Goal: Register for event/course

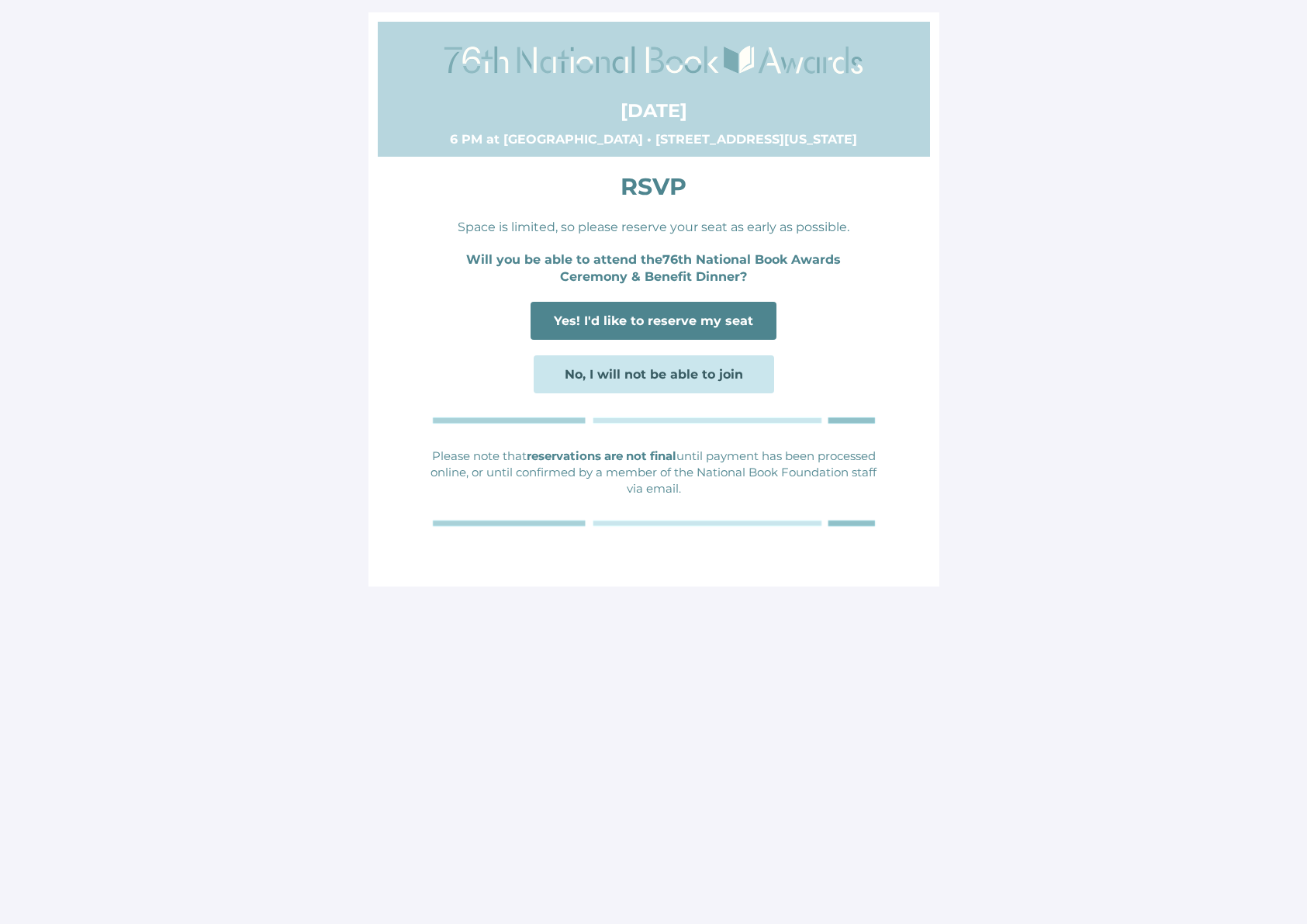
click at [720, 312] on span "Yes! I'd like to reserve my seat" at bounding box center [653, 320] width 246 height 38
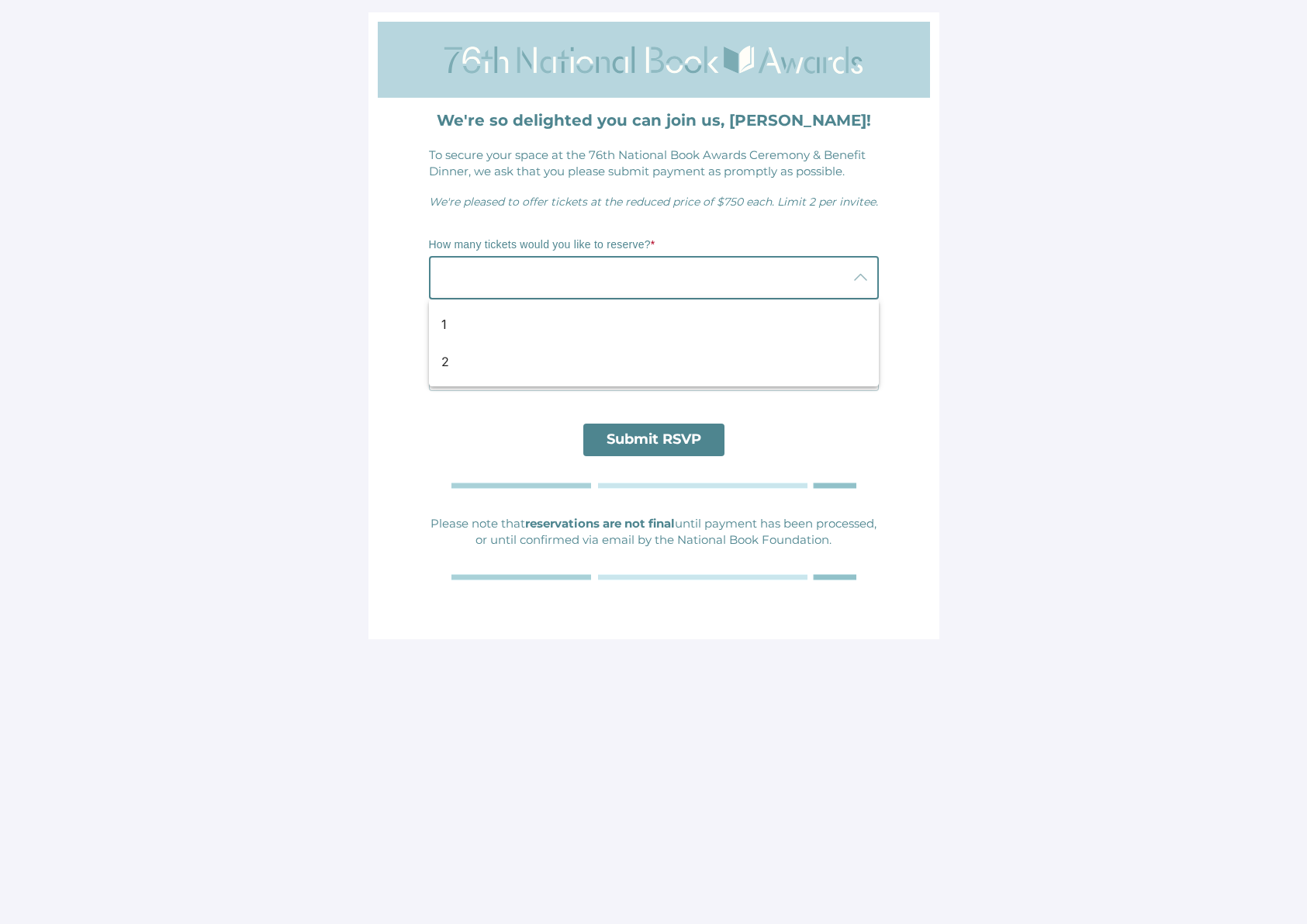
click at [700, 279] on div at bounding box center [638, 278] width 419 height 44
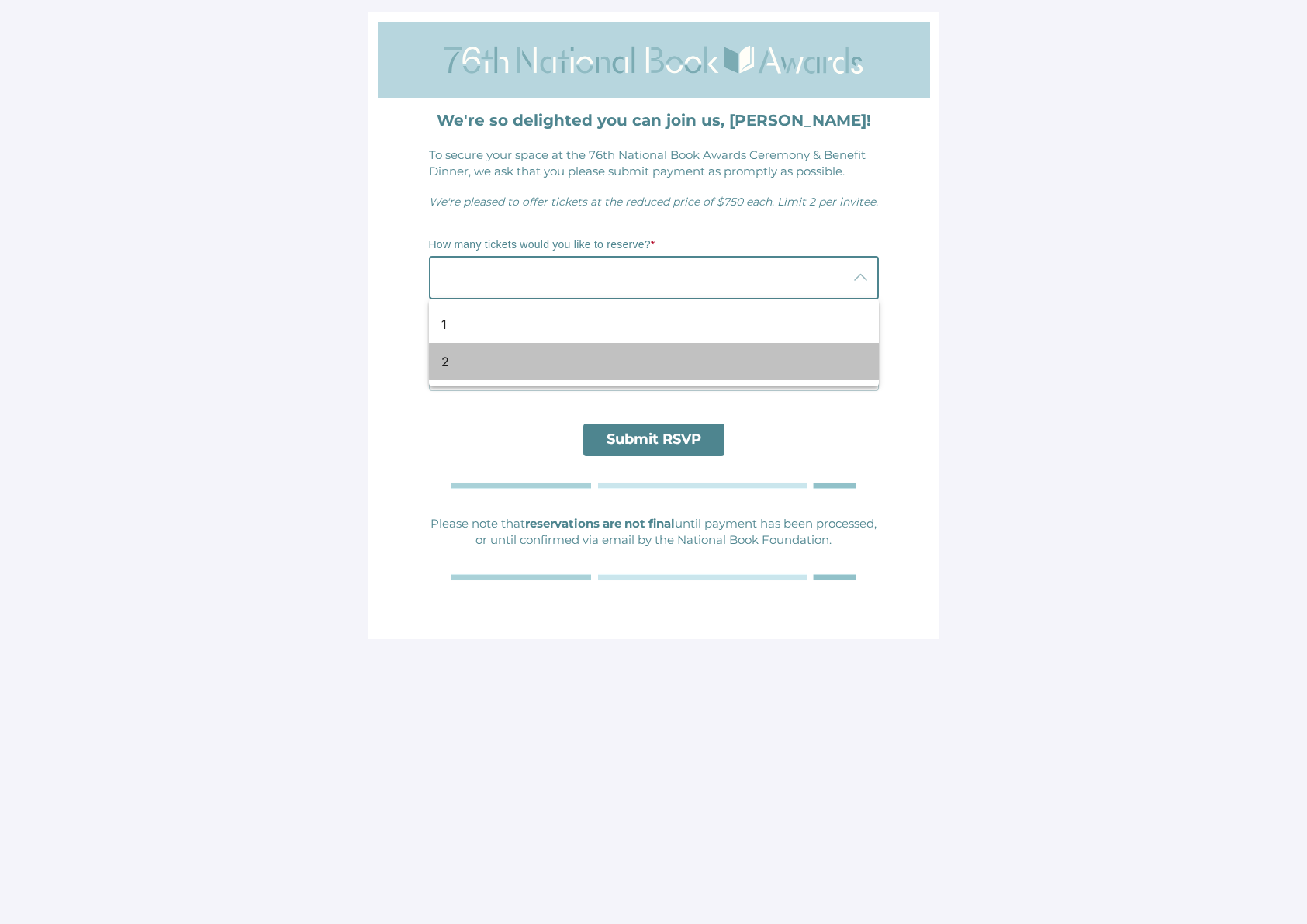
click at [762, 370] on div "2" at bounding box center [648, 361] width 413 height 18
type input "2"
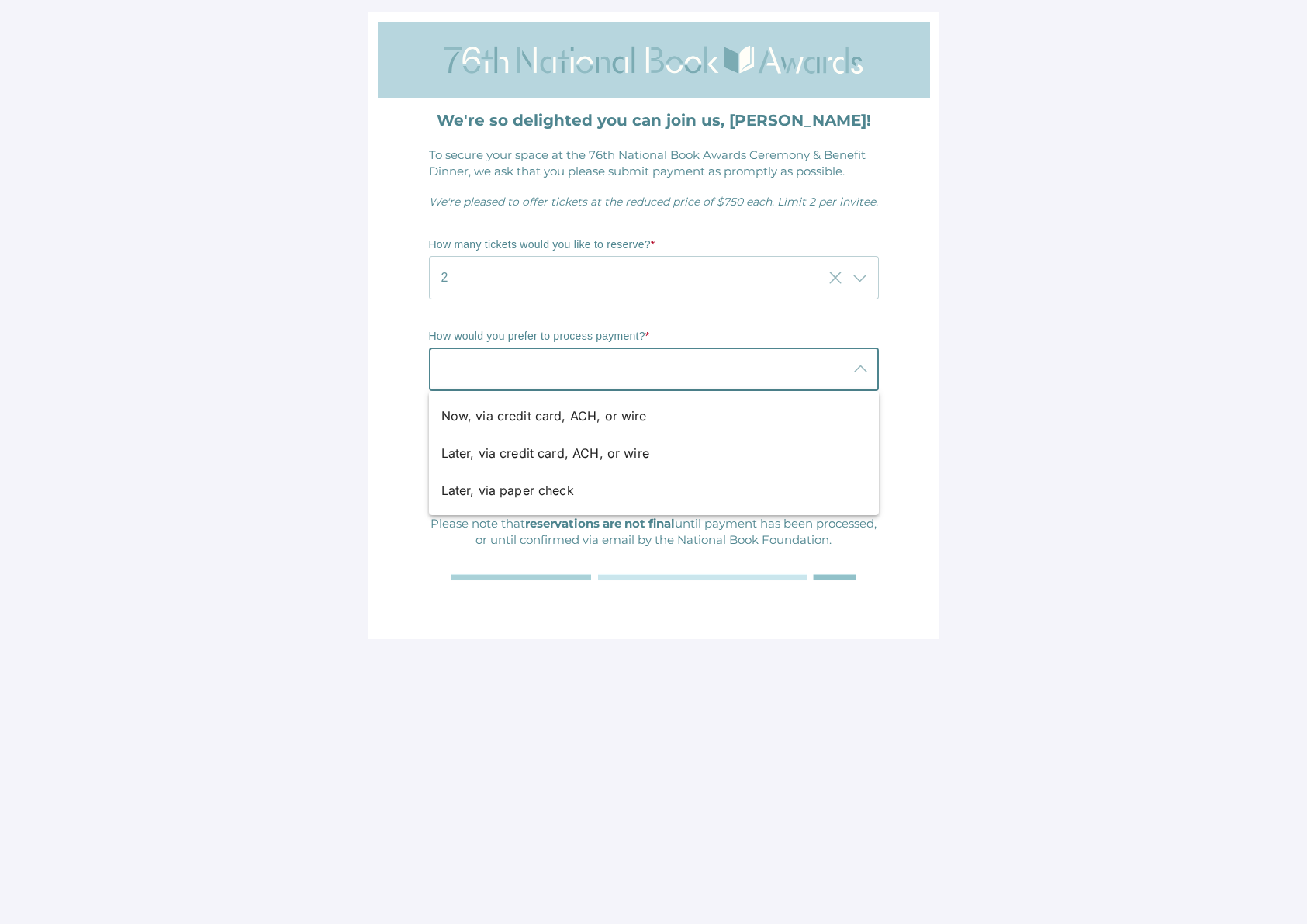
click at [762, 370] on div at bounding box center [638, 370] width 419 height 44
click at [1082, 372] on main "We're so delighted you can join us, [PERSON_NAME]! To secure your space at the …" at bounding box center [653, 462] width 1307 height 924
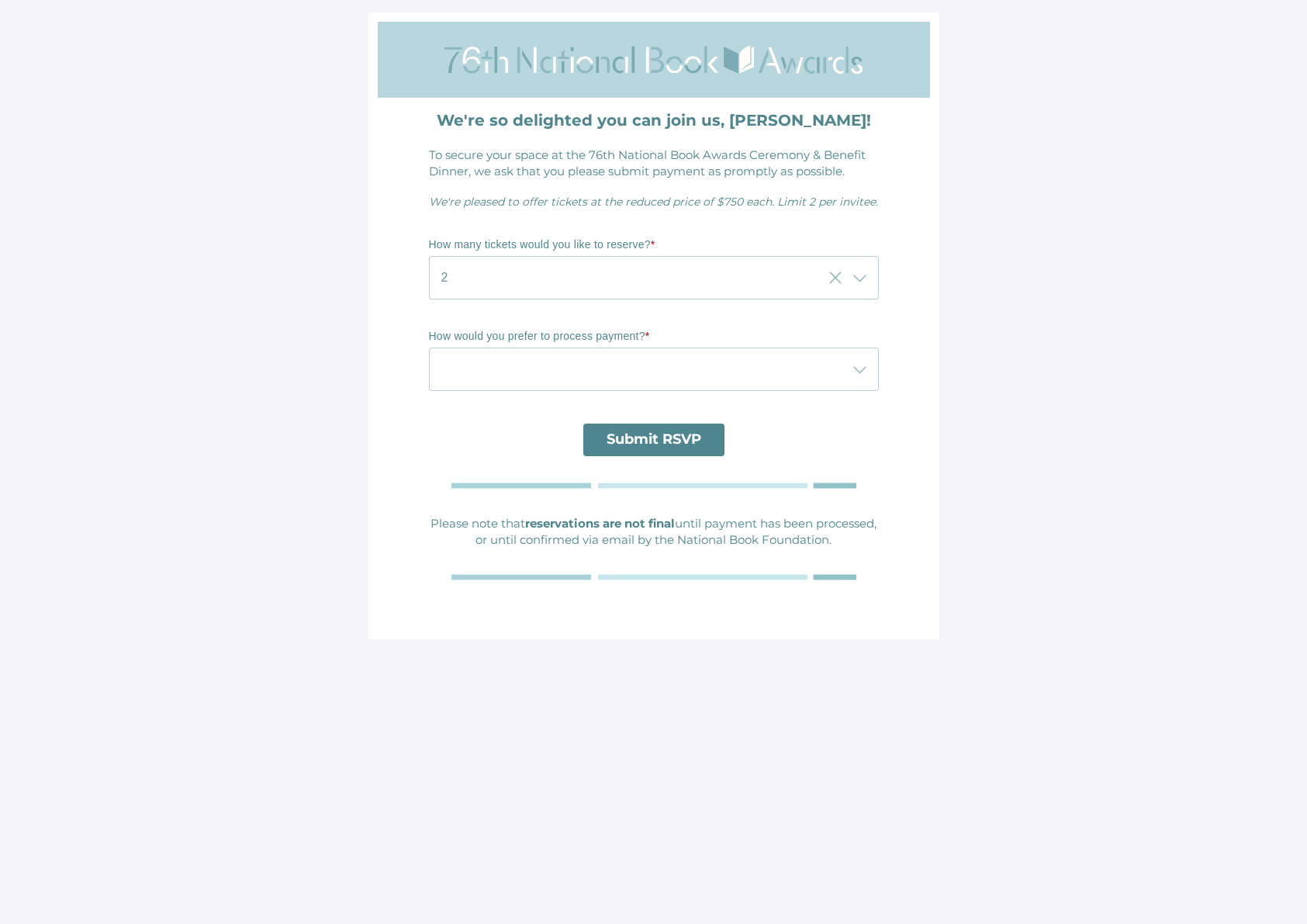
click at [504, 369] on div at bounding box center [638, 370] width 419 height 44
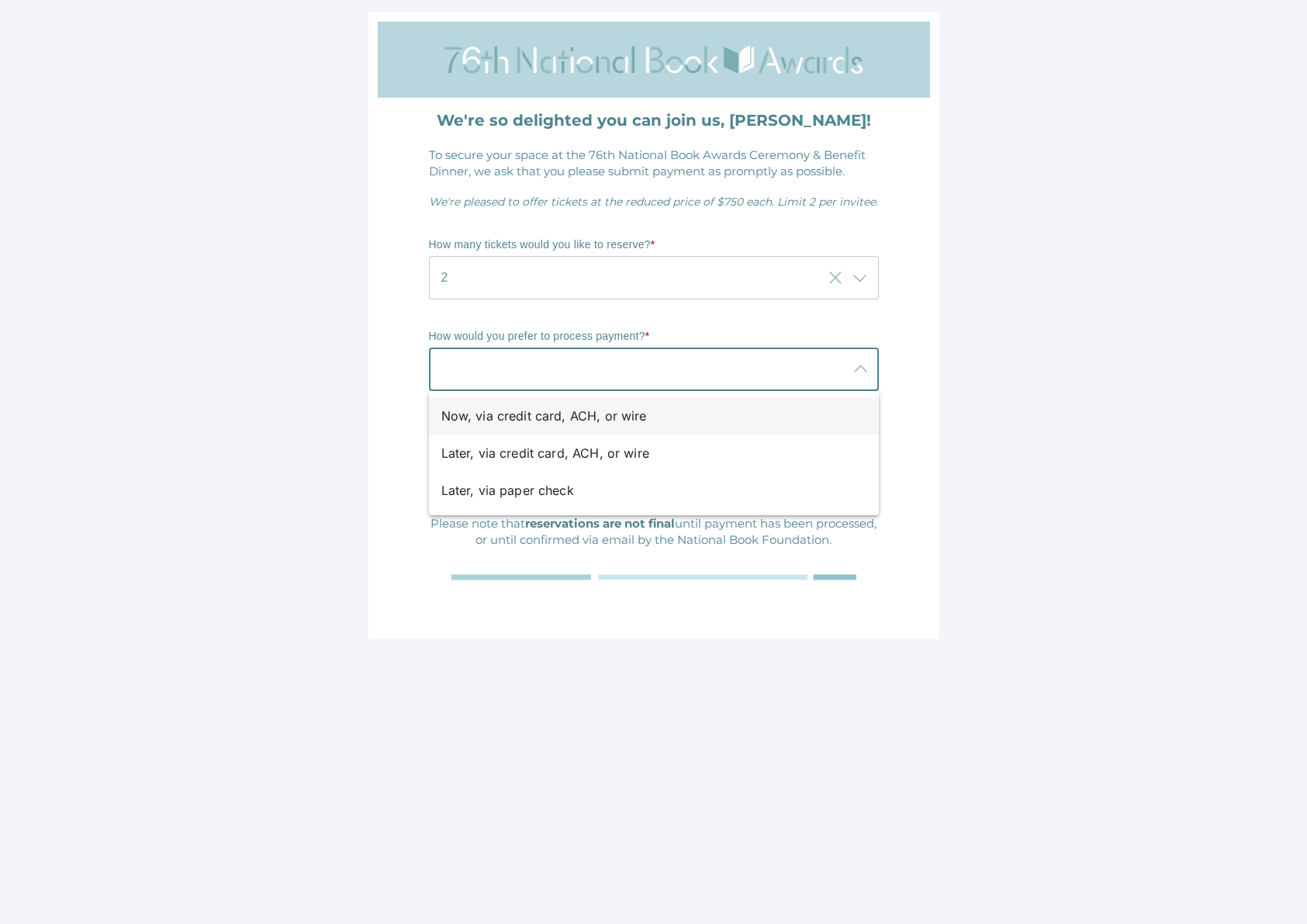
click at [505, 412] on div "Now, via credit card, ACH, or wire" at bounding box center [648, 416] width 413 height 18
type input "Now, via credit card, ACH, or wire"
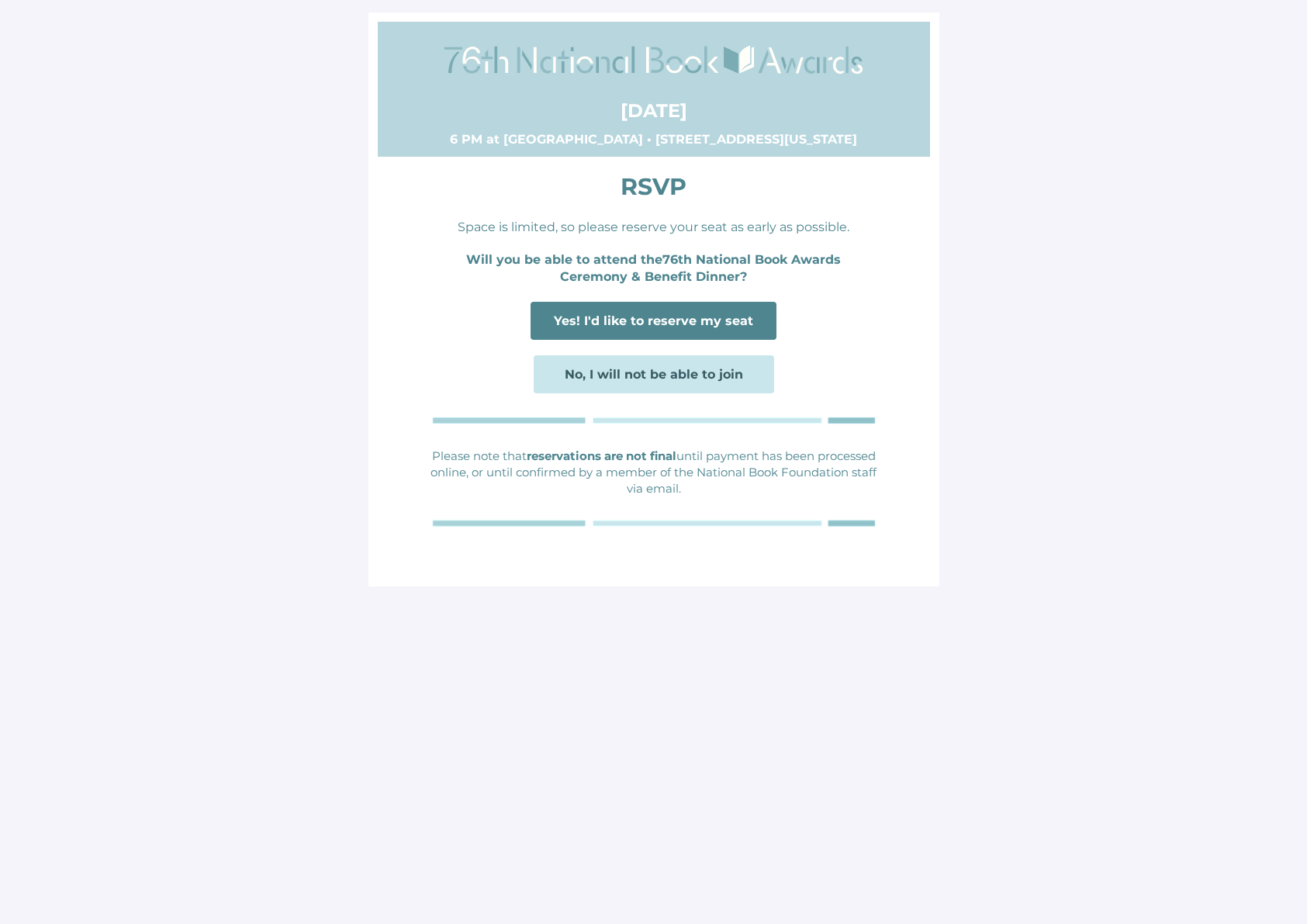
click at [701, 322] on span "Yes! I'd like to reserve my seat" at bounding box center [653, 321] width 199 height 15
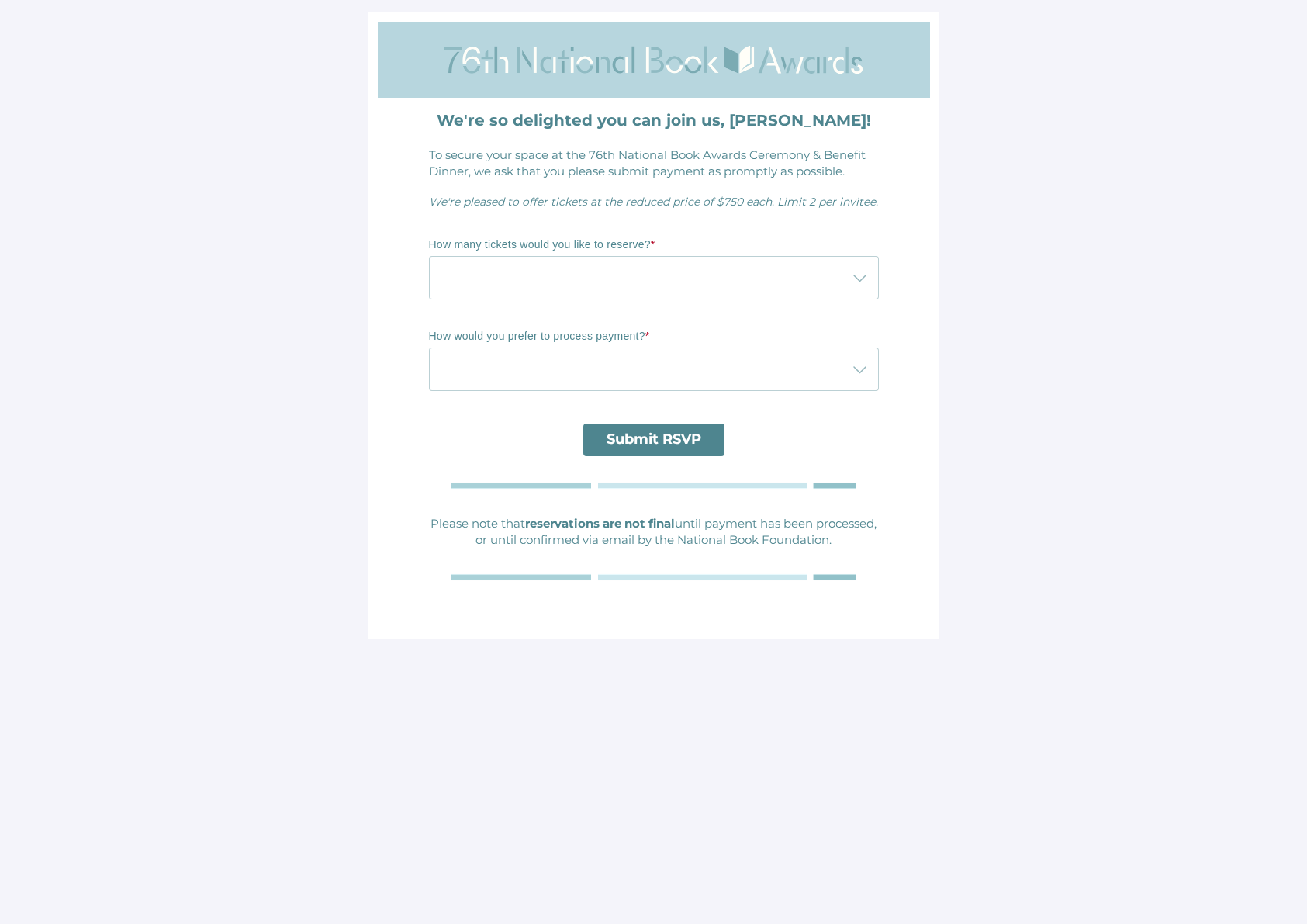
click at [523, 280] on div at bounding box center [638, 278] width 419 height 44
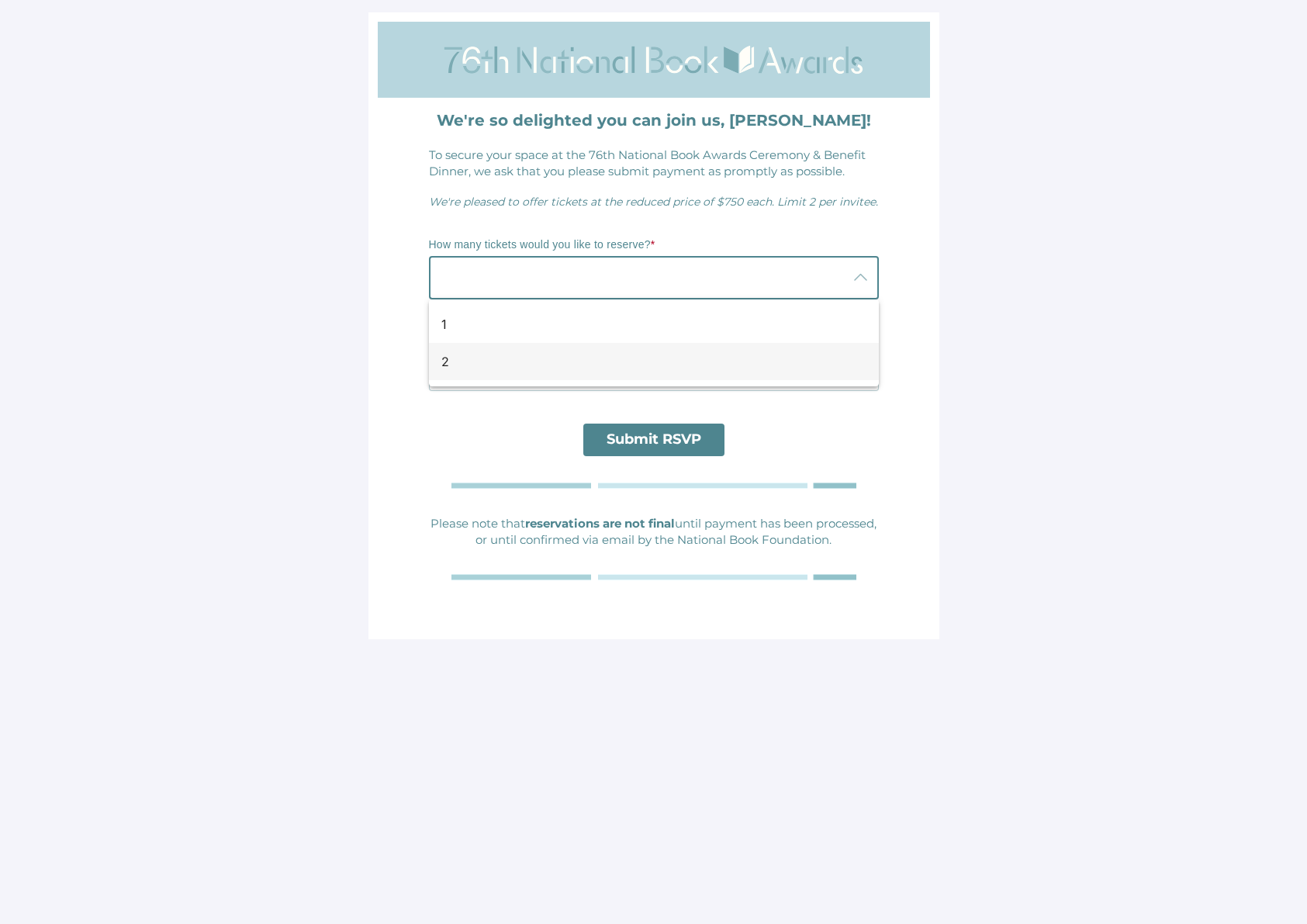
click at [517, 356] on div "2" at bounding box center [648, 361] width 413 height 18
type input "2"
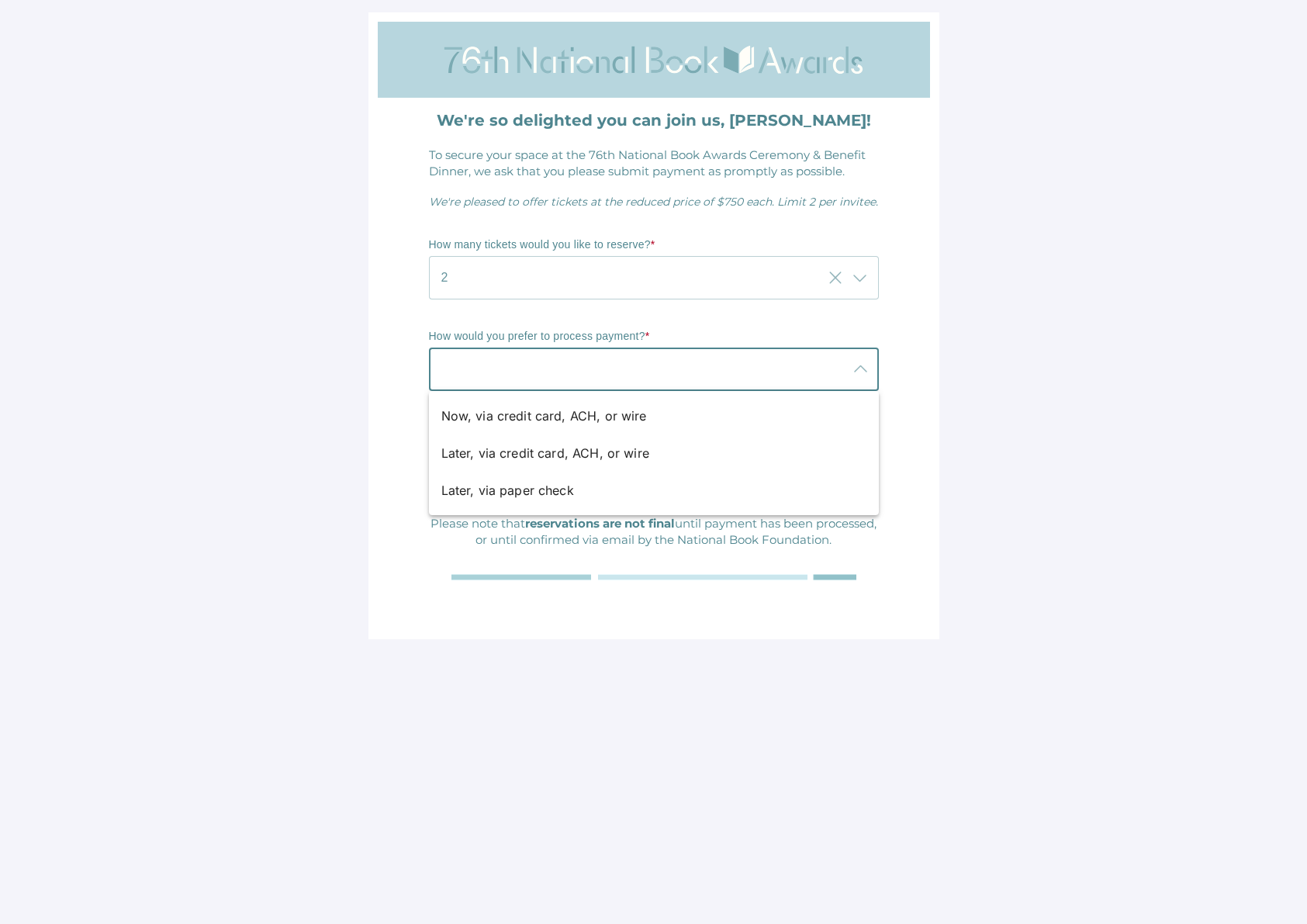
click at [517, 361] on div at bounding box center [638, 370] width 419 height 44
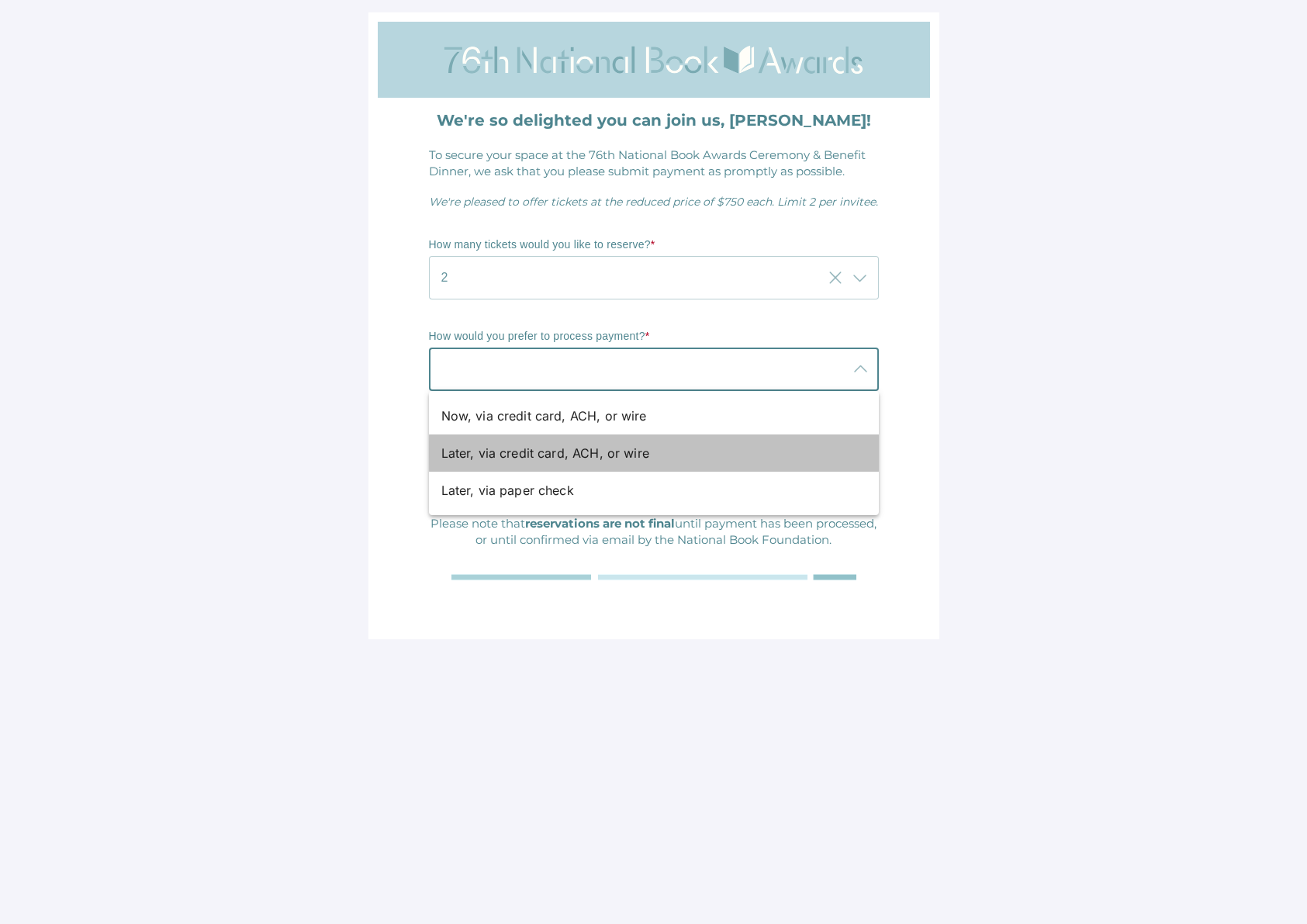
click at [504, 450] on div "Later, via credit card, ACH, or wire" at bounding box center [648, 452] width 413 height 18
type input "Later, via credit card, ACH, or wire"
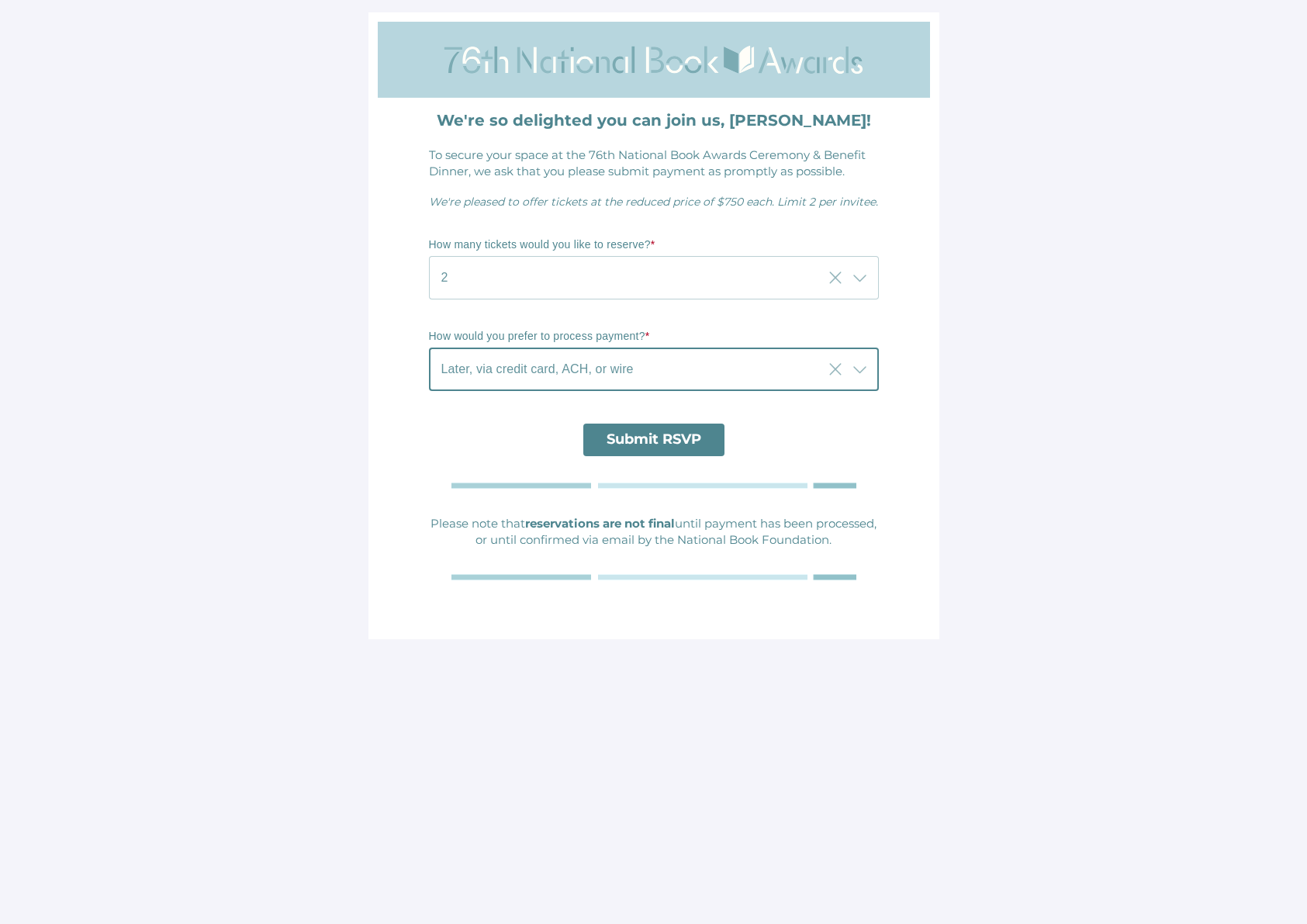
click at [692, 441] on span "Submit RSVP" at bounding box center [654, 438] width 95 height 17
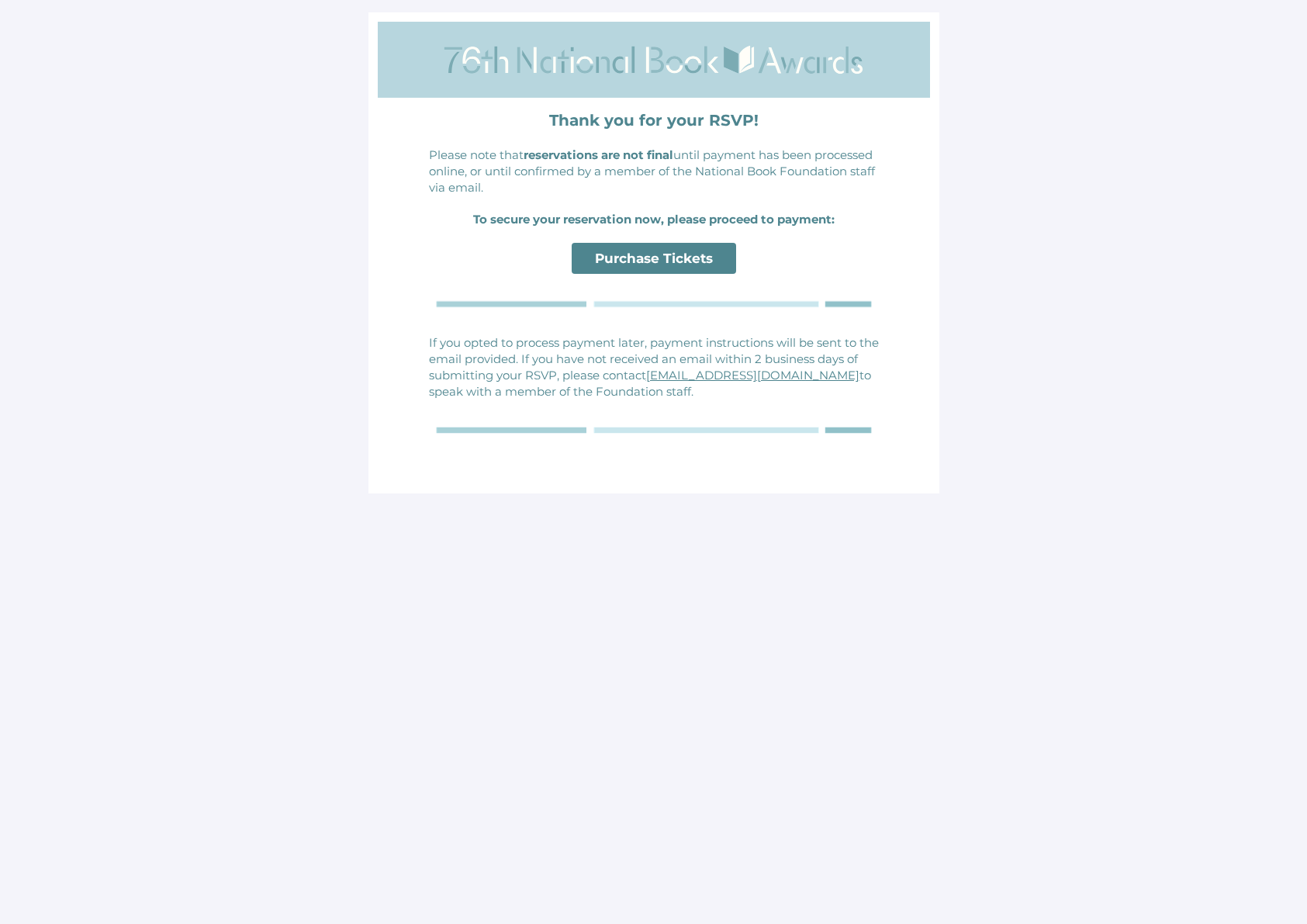
click at [541, 348] on p "If you opted to process payment later, payment instructions will be sent to the…" at bounding box center [653, 366] width 450 height 65
click at [645, 259] on span "Purchase Tickets" at bounding box center [654, 259] width 118 height 16
